Goal: Check status: Check status

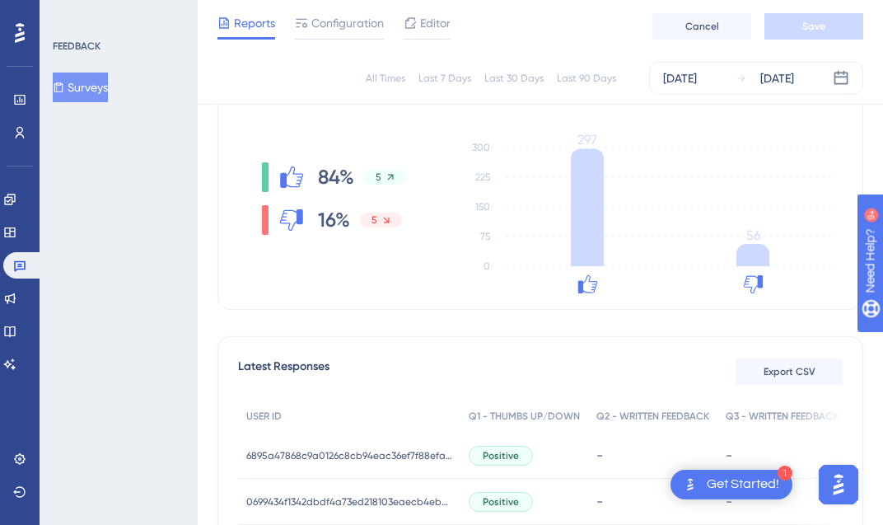
scroll to position [233, 0]
click at [794, 79] on div "[DATE]" at bounding box center [777, 78] width 34 height 20
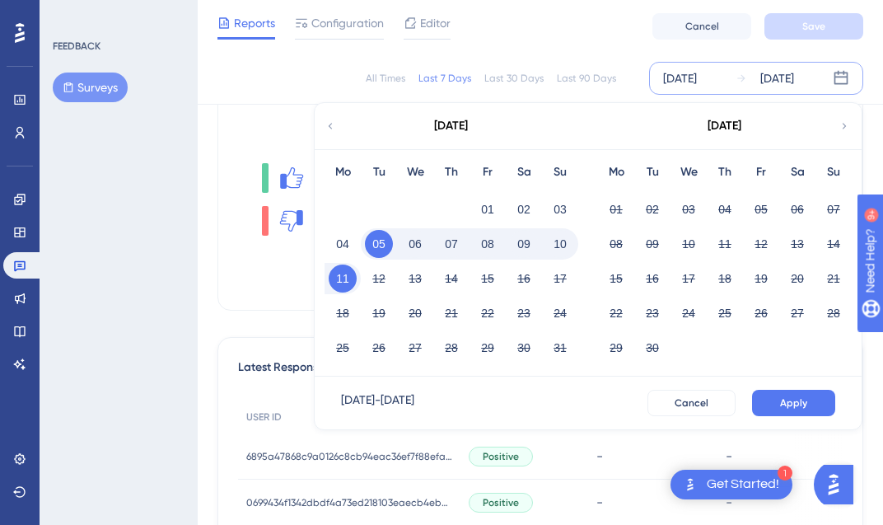
click at [423, 237] on button "06" at bounding box center [415, 244] width 28 height 28
click at [784, 401] on span "Apply" at bounding box center [793, 402] width 27 height 13
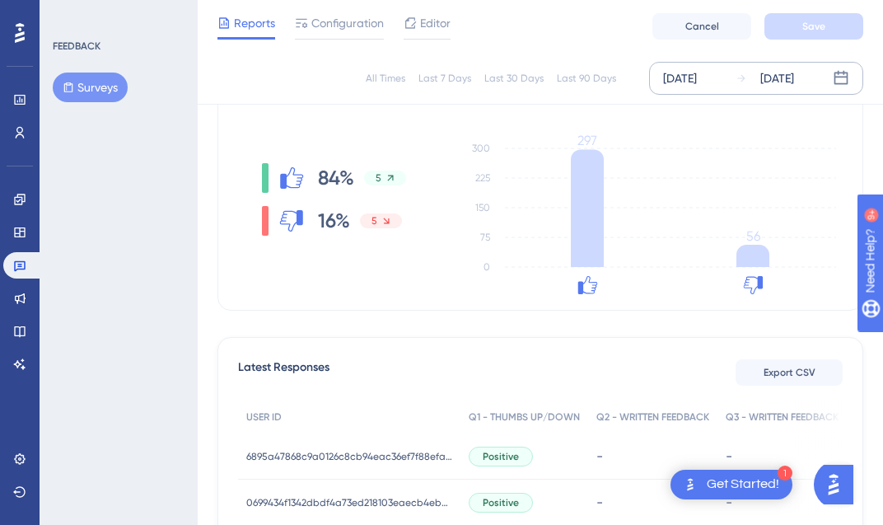
click at [793, 81] on div "[DATE]" at bounding box center [777, 78] width 34 height 20
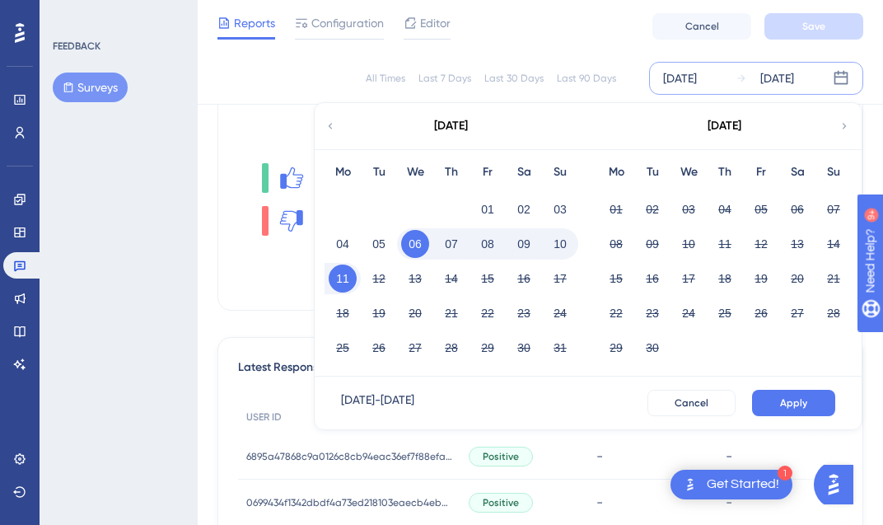
click at [352, 278] on button "11" at bounding box center [343, 278] width 28 height 28
click at [350, 278] on button "11" at bounding box center [343, 278] width 28 height 28
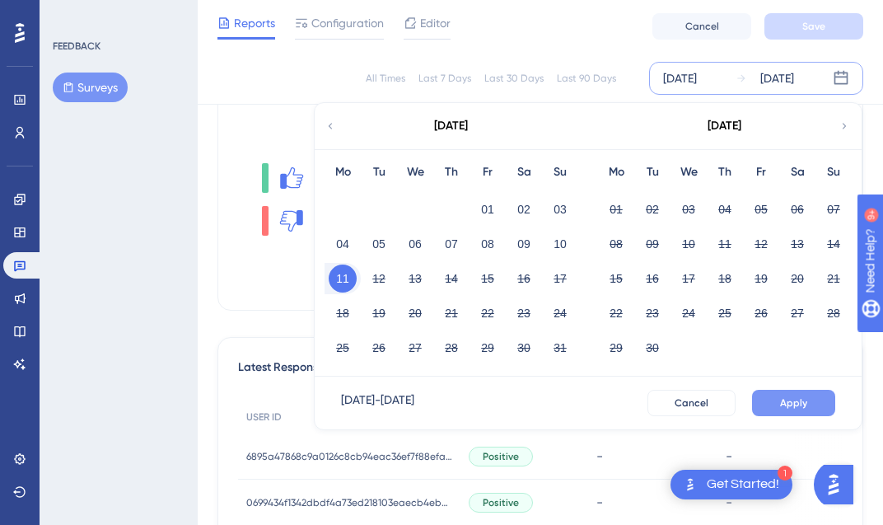
click at [757, 389] on div "Aug 11 2025 - Aug 11 2025 Cancel Apply" at bounding box center [588, 402] width 547 height 53
click at [765, 393] on button "Apply" at bounding box center [793, 403] width 83 height 26
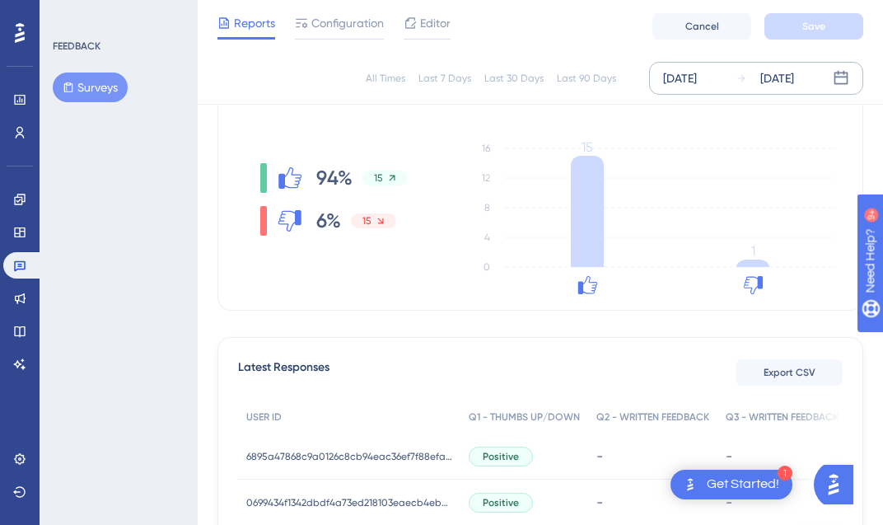
click at [794, 77] on div "[DATE]" at bounding box center [777, 78] width 34 height 20
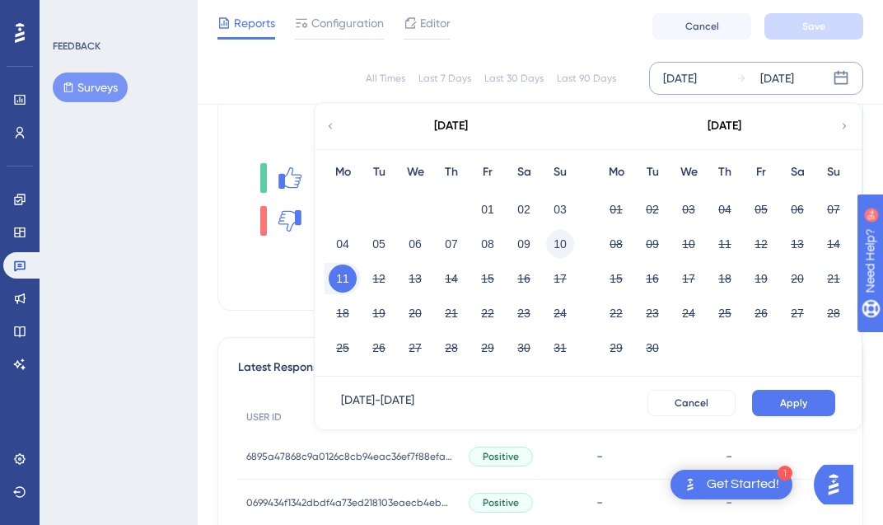
click at [559, 246] on button "10" at bounding box center [560, 244] width 28 height 28
click at [790, 401] on span "Apply" at bounding box center [793, 402] width 27 height 13
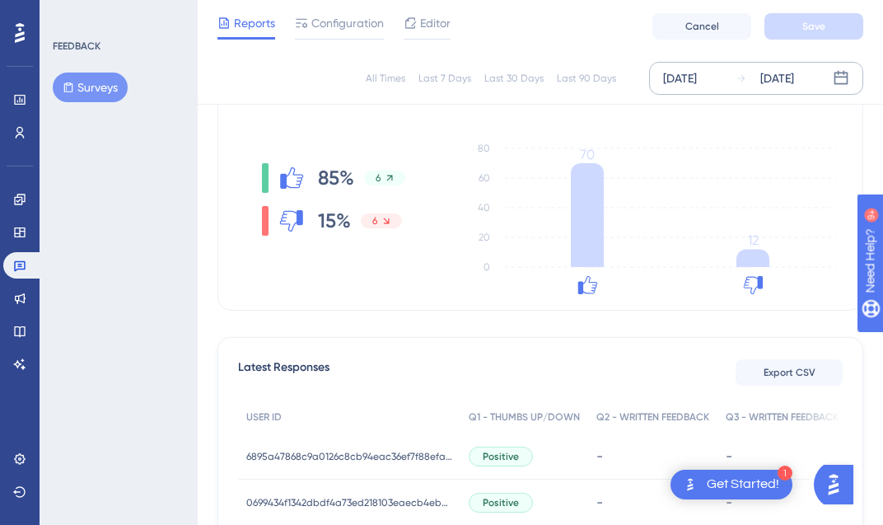
click at [793, 82] on div "Aug 10 2025" at bounding box center [777, 78] width 34 height 20
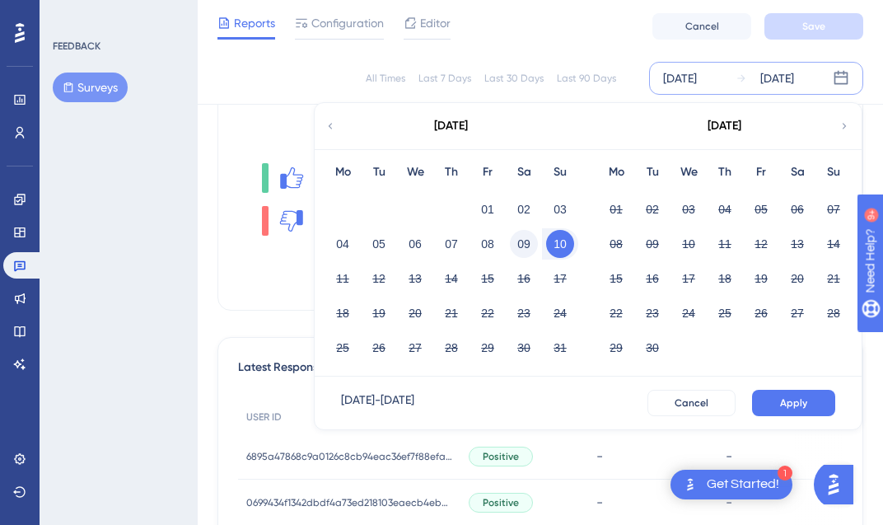
click at [529, 232] on button "09" at bounding box center [524, 244] width 28 height 28
click at [526, 234] on button "09" at bounding box center [524, 244] width 28 height 28
click at [787, 396] on span "Apply" at bounding box center [793, 402] width 27 height 13
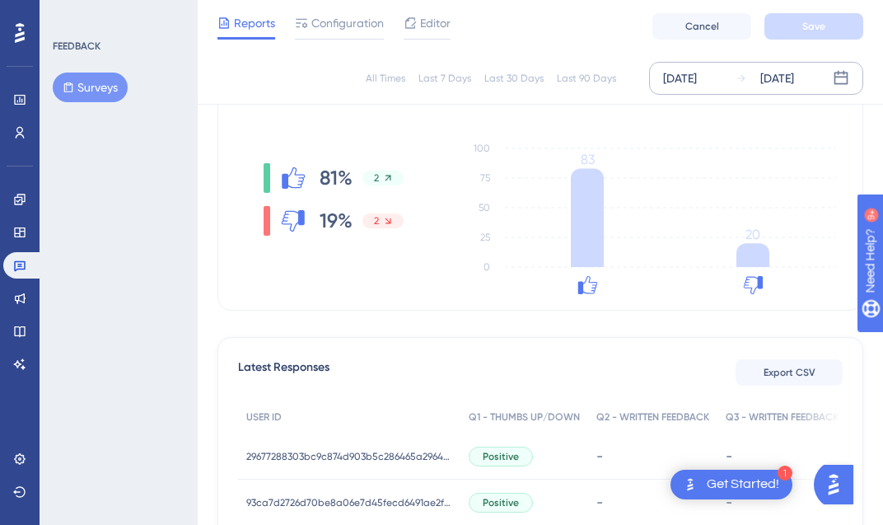
click at [787, 85] on div "Aug 09 2025" at bounding box center [777, 78] width 34 height 20
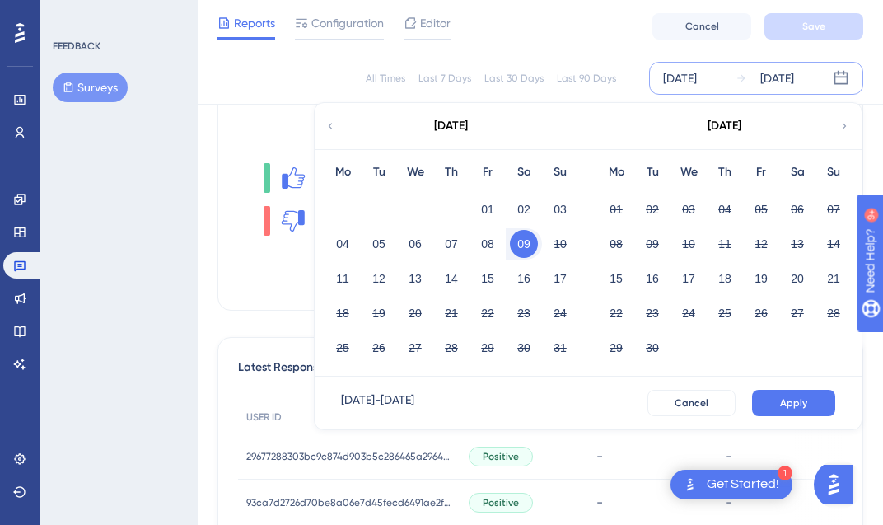
click at [519, 251] on button "09" at bounding box center [524, 244] width 28 height 28
click at [552, 242] on button "10" at bounding box center [560, 244] width 28 height 28
click at [785, 397] on span "Apply" at bounding box center [793, 402] width 27 height 13
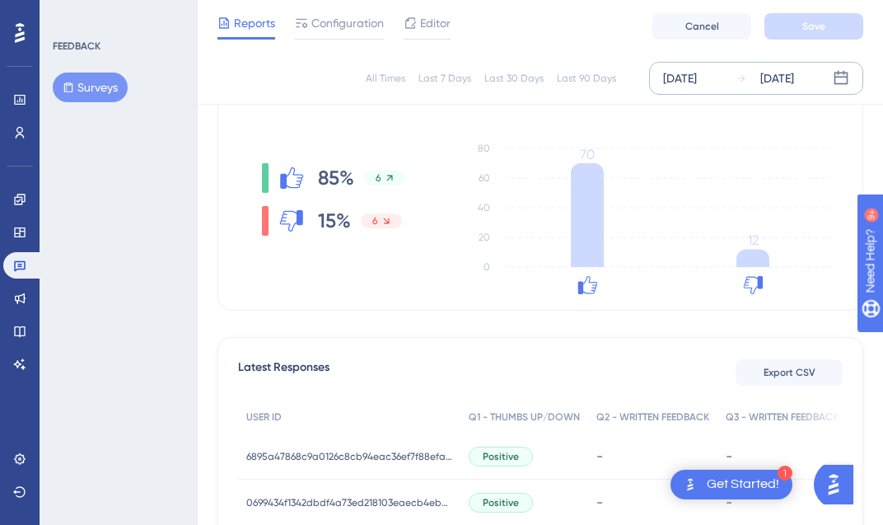
click at [794, 77] on div "Aug 10 2025" at bounding box center [777, 78] width 34 height 20
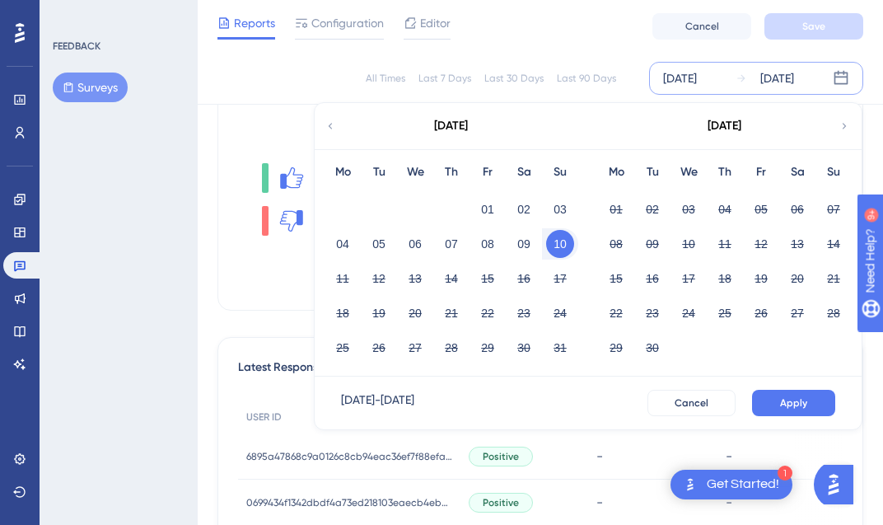
click at [563, 241] on button "10" at bounding box center [560, 244] width 28 height 28
click at [351, 278] on button "11" at bounding box center [343, 278] width 28 height 28
click at [783, 391] on button "Apply" at bounding box center [793, 403] width 83 height 26
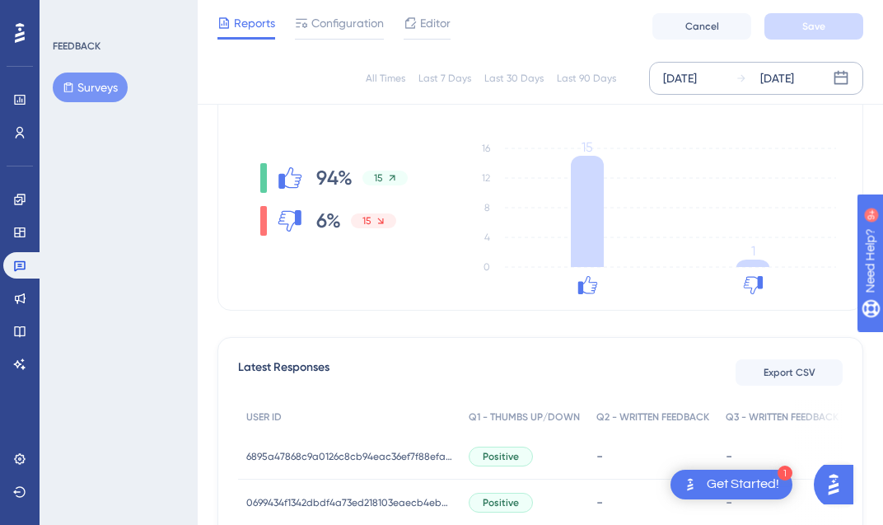
click at [768, 82] on div "[DATE]" at bounding box center [777, 78] width 34 height 20
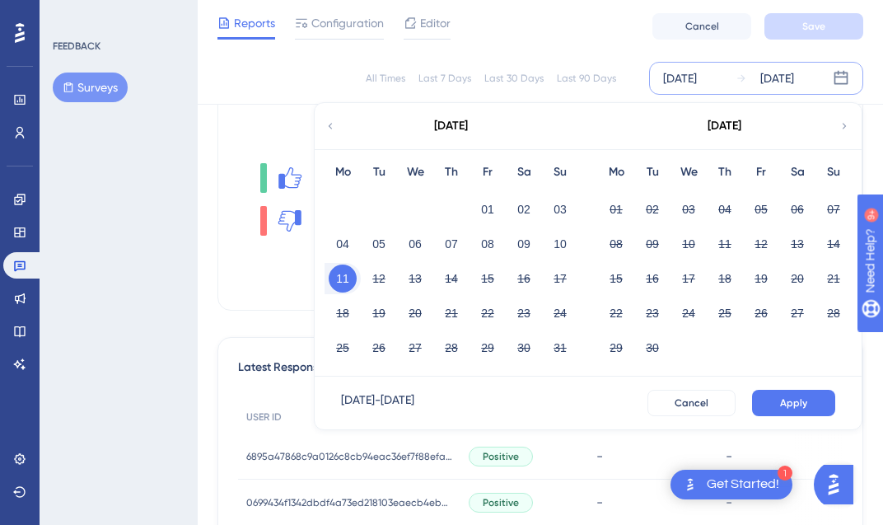
click at [810, 398] on button "Apply" at bounding box center [793, 403] width 83 height 26
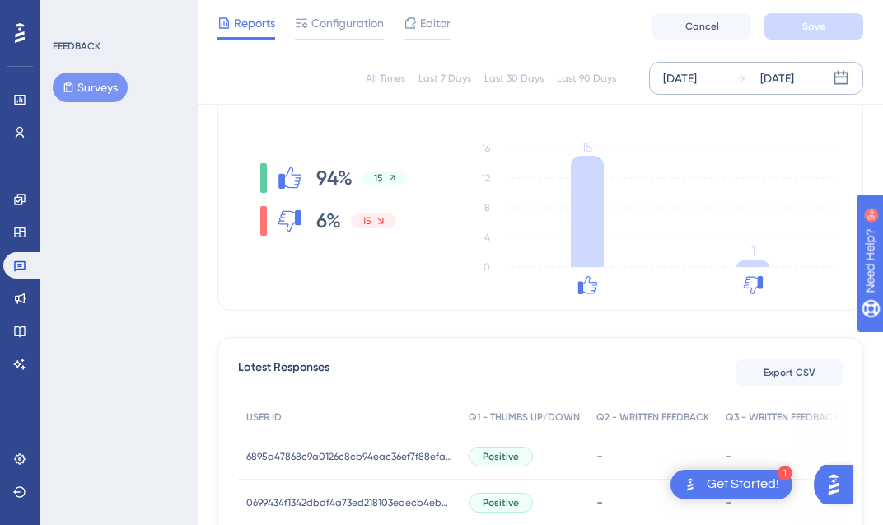
click at [792, 76] on div "[DATE]" at bounding box center [777, 78] width 34 height 20
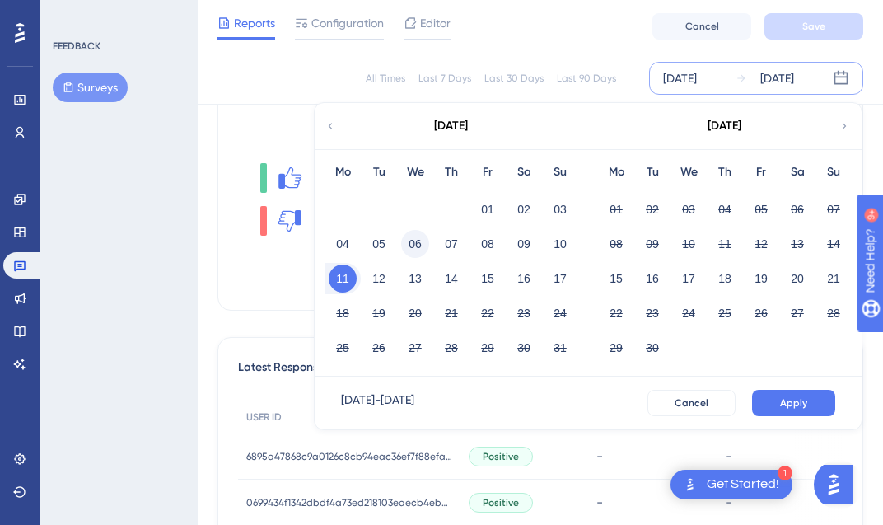
click at [409, 241] on button "06" at bounding box center [415, 244] width 28 height 28
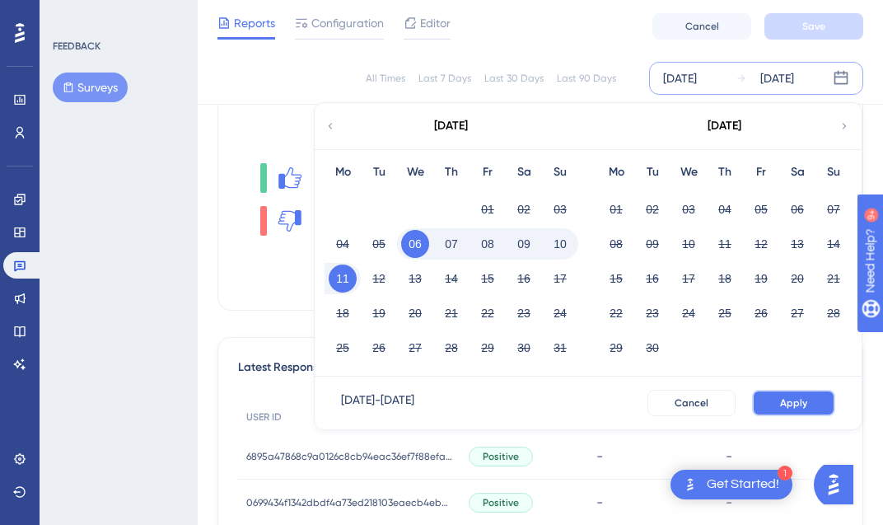
click at [811, 396] on button "Apply" at bounding box center [793, 403] width 83 height 26
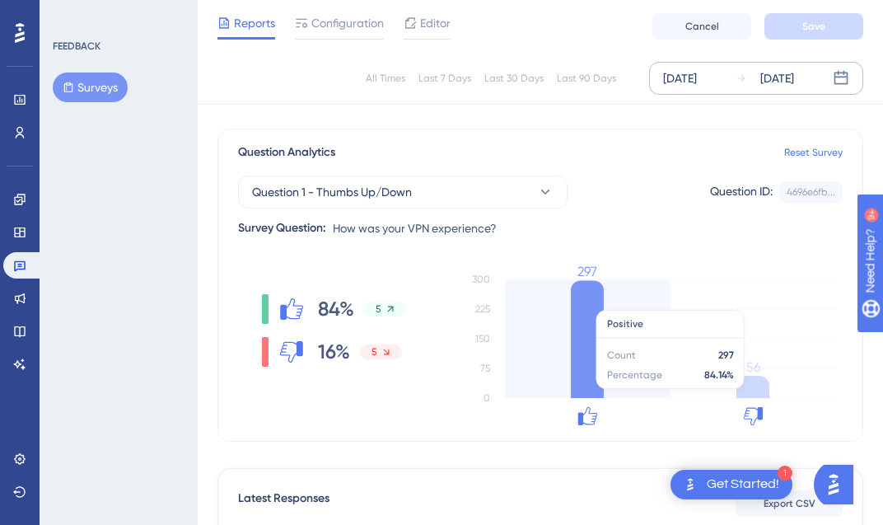
scroll to position [66, 0]
